Goal: Task Accomplishment & Management: Manage account settings

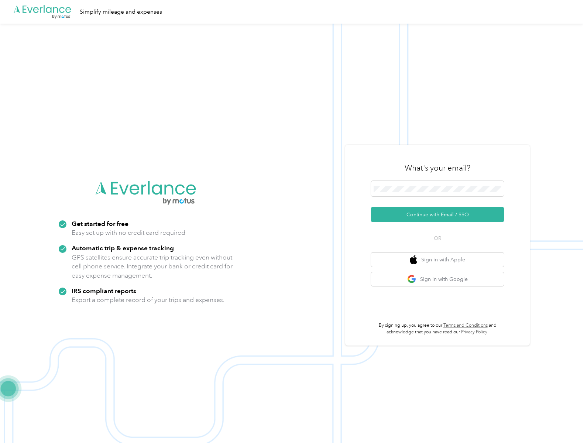
click at [440, 215] on button "Continue with Email / SSO" at bounding box center [437, 215] width 133 height 16
